Goal: Task Accomplishment & Management: Use online tool/utility

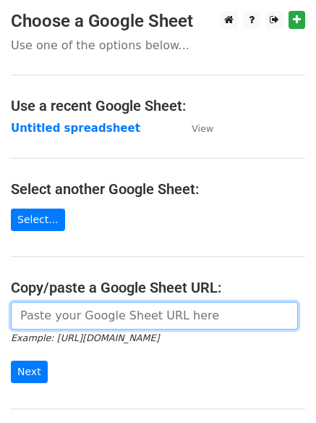
click at [32, 316] on input "url" at bounding box center [154, 315] width 287 height 27
type input "[URL][DOMAIN_NAME]"
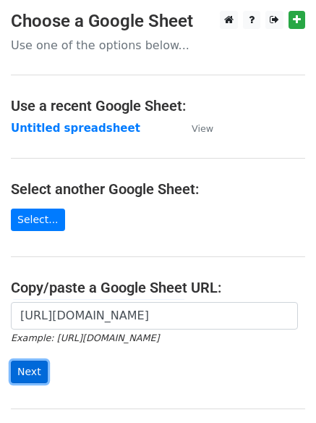
click at [28, 372] on input "Next" at bounding box center [29, 371] width 37 height 22
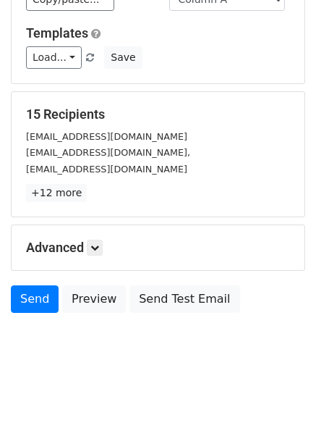
scroll to position [140, 0]
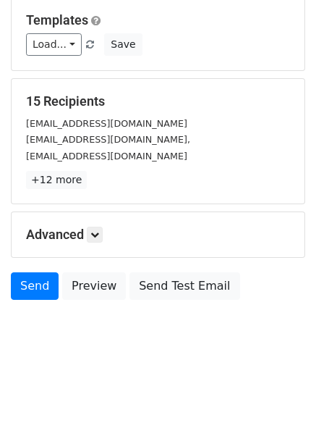
click at [88, 231] on h5 "Advanced" at bounding box center [158, 235] width 264 height 16
click at [98, 236] on icon at bounding box center [94, 234] width 9 height 9
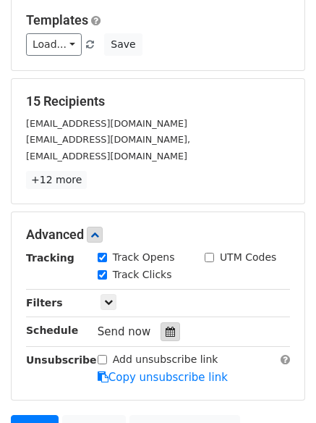
click at [166, 329] on icon at bounding box center [170, 331] width 9 height 10
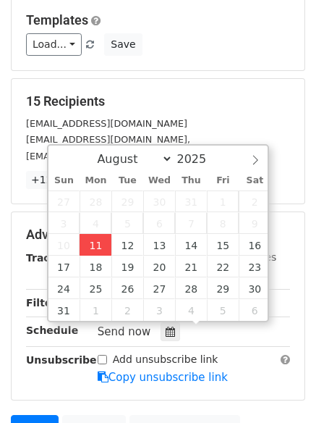
type input "2025-08-11 14:49"
type input "02"
type input "49"
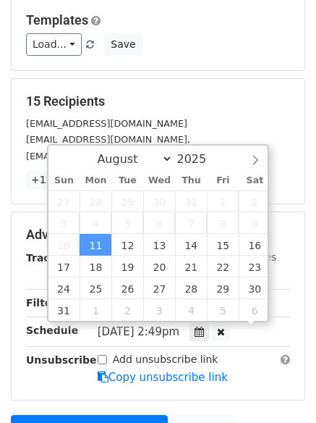
scroll to position [1, 0]
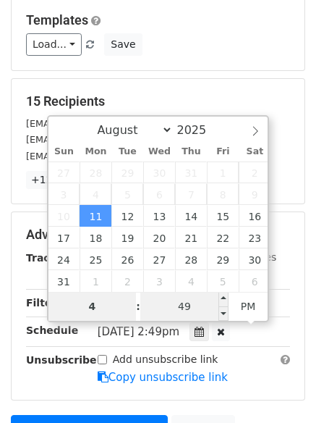
type input "4"
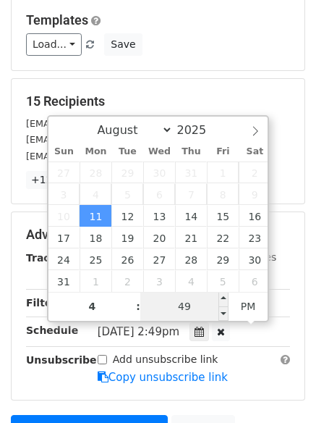
type input "2025-08-11 16:49"
type input "04"
click at [167, 303] on input "49" at bounding box center [184, 306] width 88 height 29
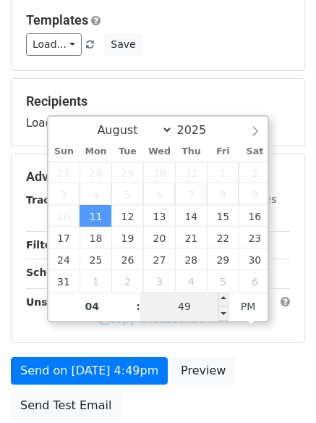
type input "0"
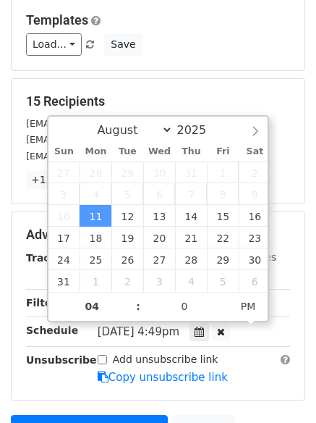
type input "2025-08-11 16:00"
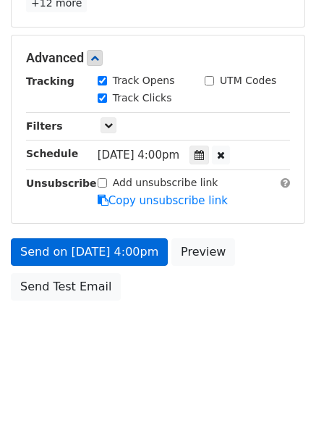
scroll to position [258, 0]
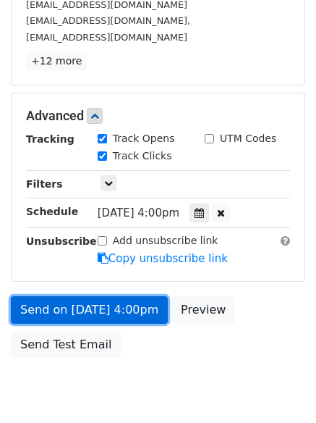
click at [79, 250] on form "Variables Copy/paste... {{Column A}} {{Column B}} {{Column C}} Email column Col…" at bounding box center [158, 93] width 295 height 546
click at [106, 305] on link "Send on Aug 11 at 4:00pm" at bounding box center [89, 309] width 157 height 27
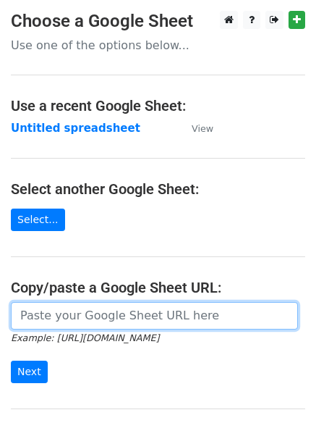
drag, startPoint x: 0, startPoint y: 0, endPoint x: 44, endPoint y: 315, distance: 317.9
click at [44, 315] on input "url" at bounding box center [154, 315] width 287 height 27
type input "[URL][DOMAIN_NAME]"
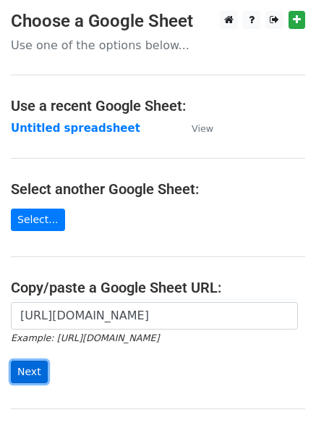
click at [27, 371] on input "Next" at bounding box center [29, 371] width 37 height 22
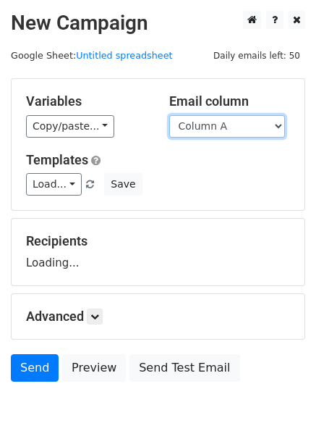
click at [280, 125] on select "Column A Column B Column C" at bounding box center [227, 126] width 116 height 22
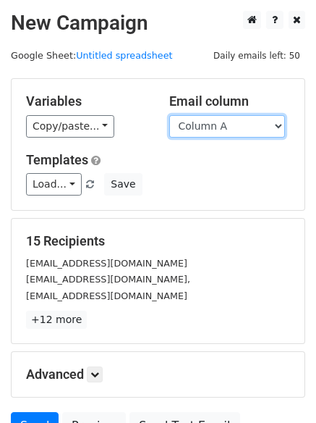
click at [276, 127] on select "Column A Column B Column C" at bounding box center [227, 126] width 116 height 22
select select "Column B"
click at [169, 115] on select "Column A Column B Column C" at bounding box center [227, 126] width 116 height 22
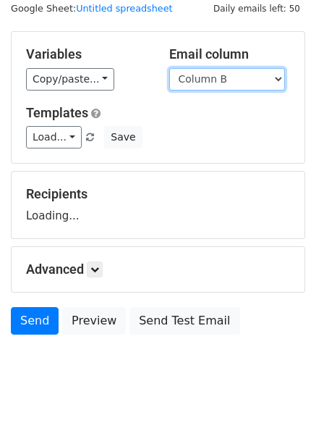
scroll to position [82, 0]
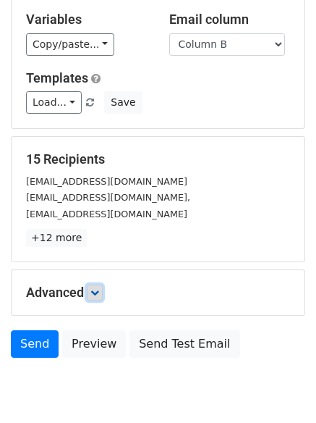
click at [99, 295] on icon at bounding box center [94, 292] width 9 height 9
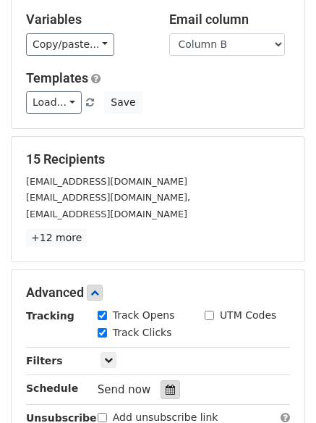
click at [170, 385] on div at bounding box center [171, 389] width 20 height 19
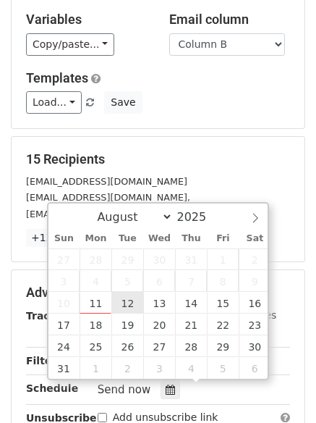
type input "2025-08-12 12:00"
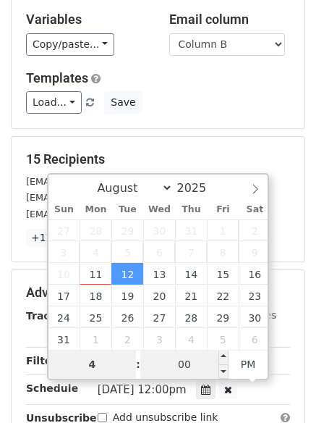
type input "4"
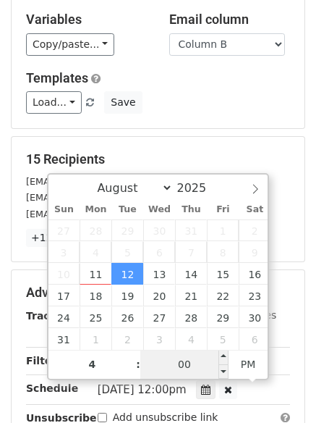
type input "2025-08-12 16:00"
type input "04"
click at [188, 364] on input "00" at bounding box center [184, 364] width 88 height 29
type input "5"
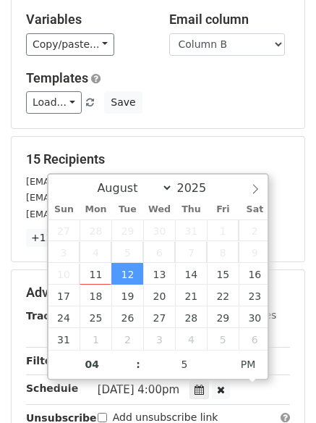
type input "2025-08-12 16:05"
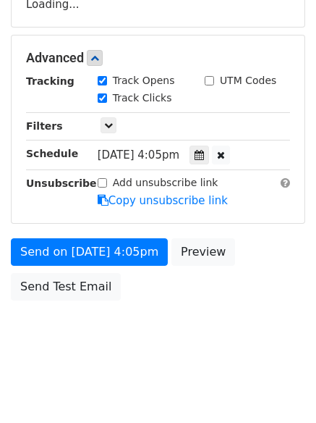
scroll to position [282, 0]
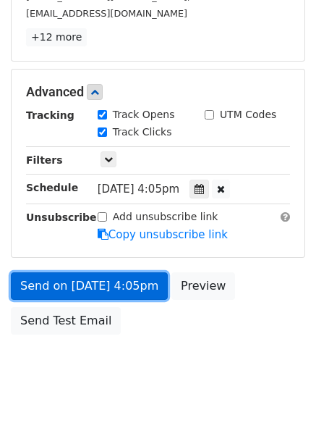
click at [60, 287] on link "Send on Aug 12 at 4:05pm" at bounding box center [89, 285] width 157 height 27
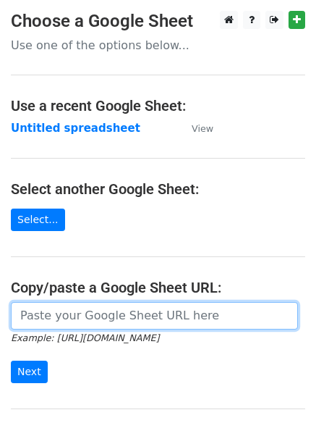
click at [62, 317] on input "url" at bounding box center [154, 315] width 287 height 27
type input "[URL][DOMAIN_NAME]"
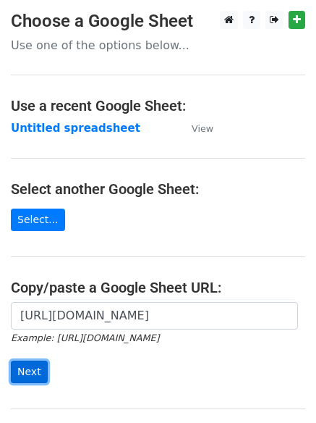
click at [35, 373] on input "Next" at bounding box center [29, 371] width 37 height 22
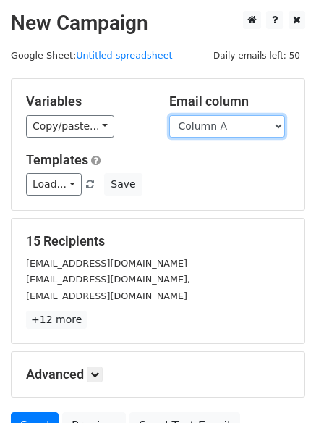
click at [274, 124] on select "Column A Column B Column C" at bounding box center [227, 126] width 116 height 22
select select "Column C"
click at [169, 115] on select "Column A Column B Column C" at bounding box center [227, 126] width 116 height 22
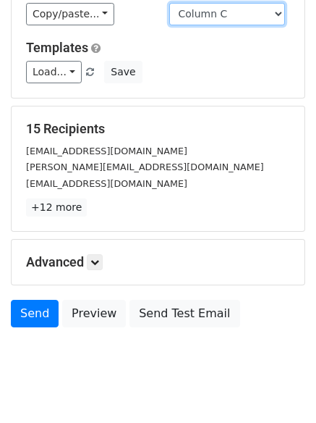
scroll to position [140, 0]
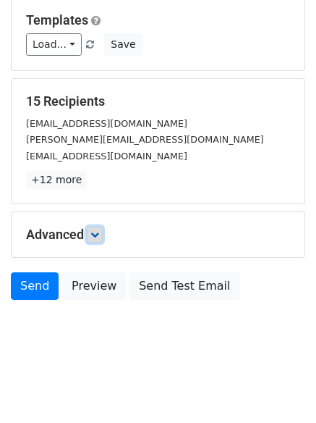
click at [93, 230] on icon at bounding box center [94, 234] width 9 height 9
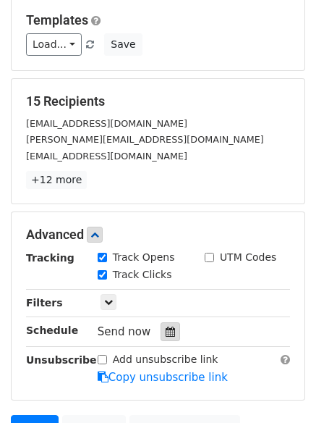
click at [166, 334] on icon at bounding box center [170, 331] width 9 height 10
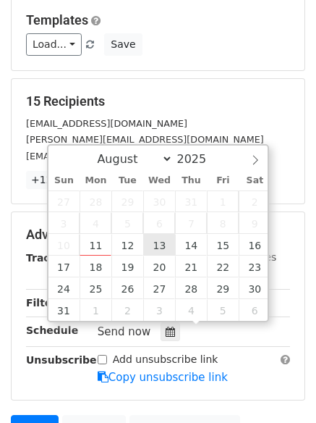
type input "[DATE] 12:00"
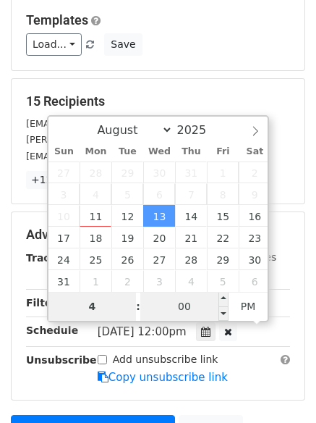
type input "4"
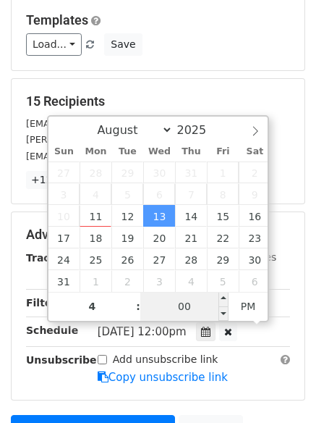
type input "[DATE] 16:00"
type input "04"
click at [187, 300] on input "00" at bounding box center [184, 306] width 88 height 29
type input "10"
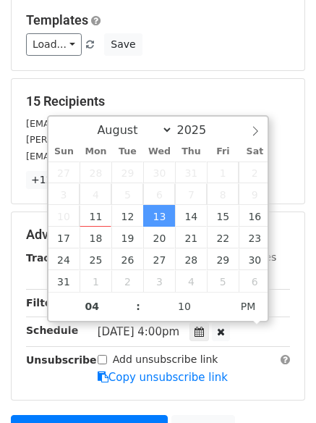
type input "[DATE] 16:10"
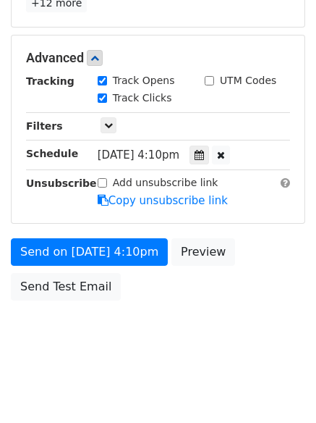
scroll to position [258, 0]
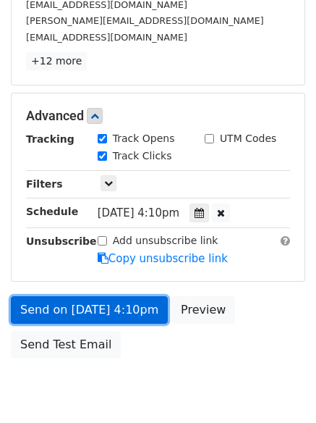
click at [56, 251] on form "Variables Copy/paste... {{Column A}} {{Column B}} {{Column C}} Email column Col…" at bounding box center [158, 93] width 295 height 546
click at [88, 304] on link "Send on [DATE] 4:10pm" at bounding box center [89, 309] width 157 height 27
